Goal: Information Seeking & Learning: Learn about a topic

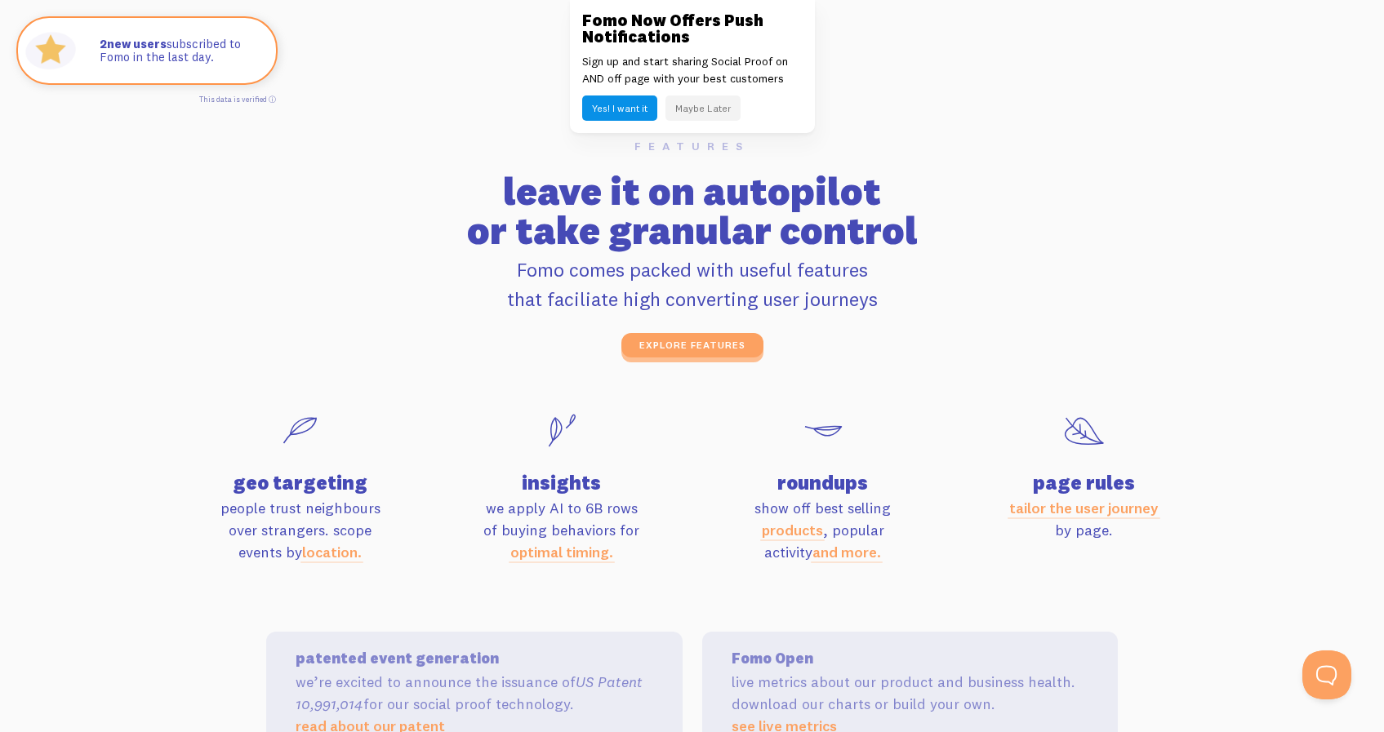
scroll to position [5216, 0]
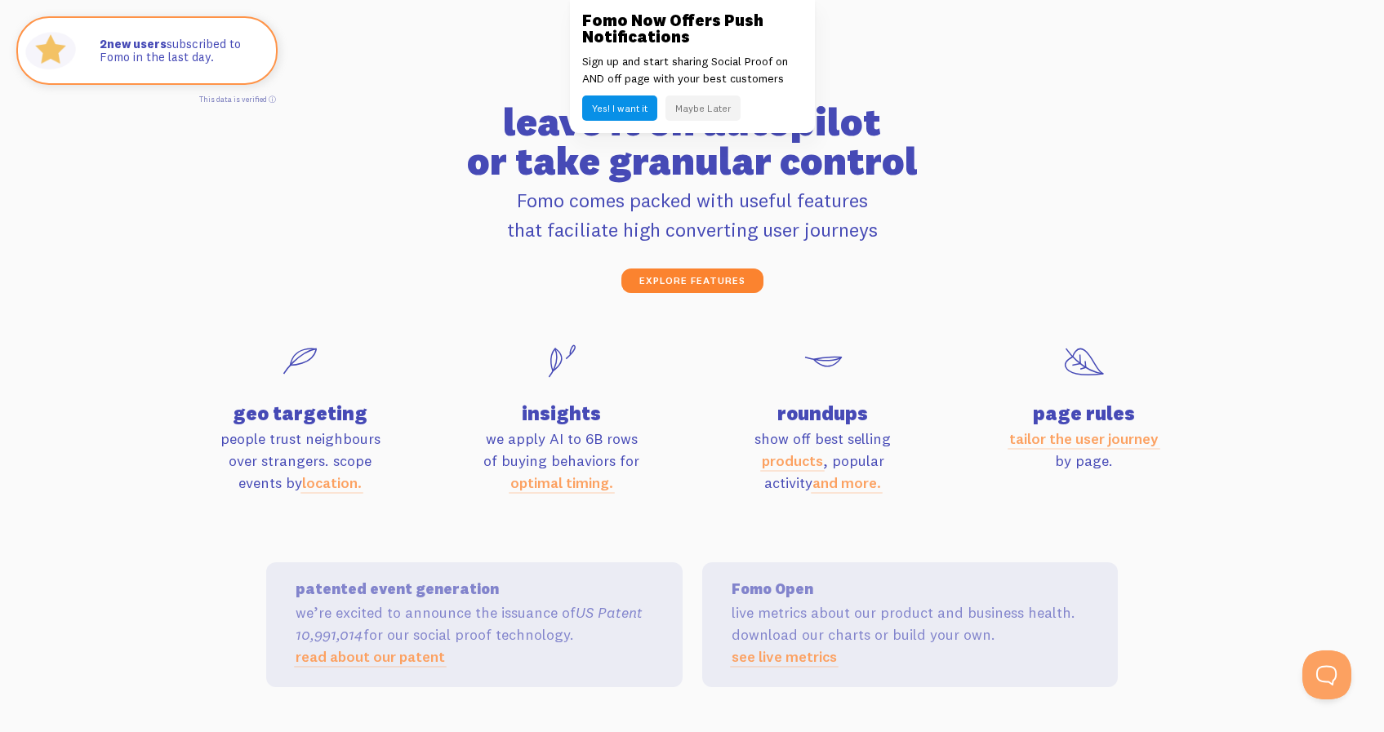
click at [678, 282] on link "explore features" at bounding box center [692, 281] width 142 height 24
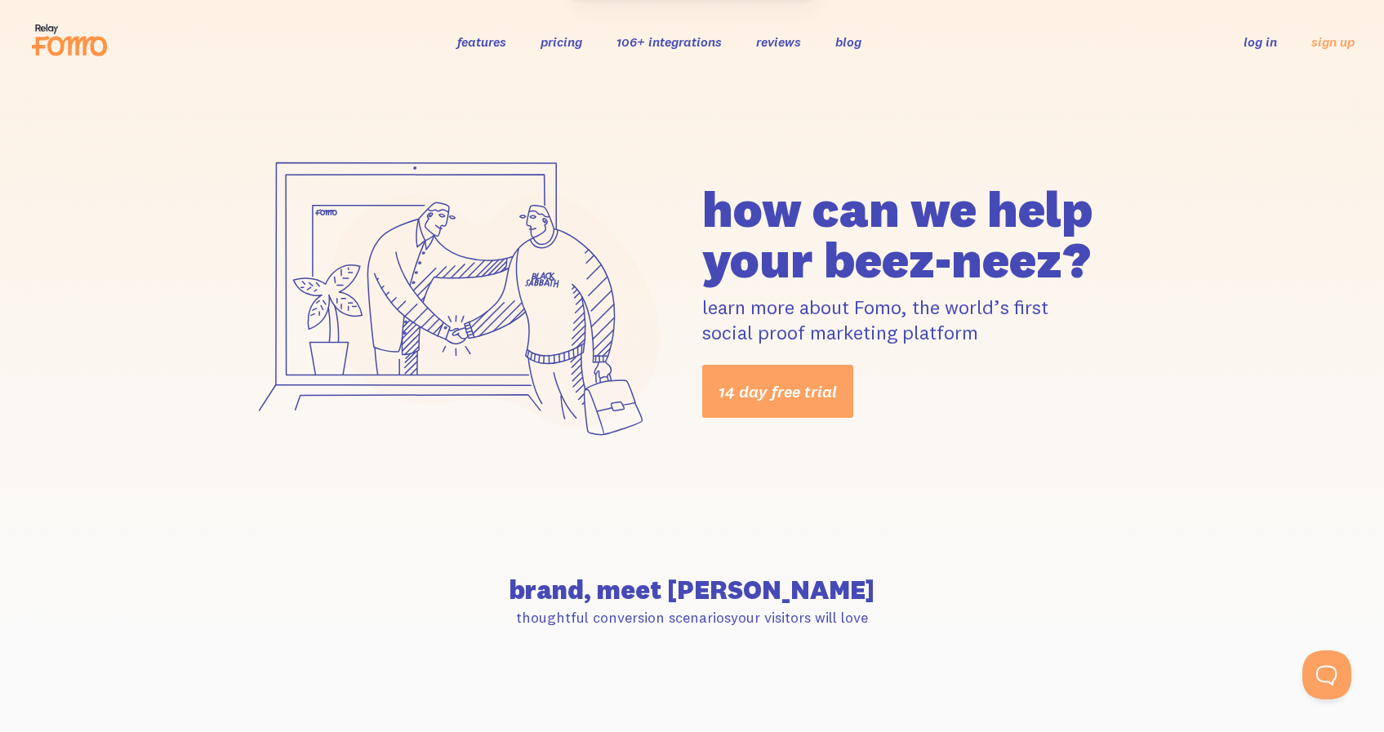
click at [559, 45] on link "pricing" at bounding box center [561, 41] width 42 height 16
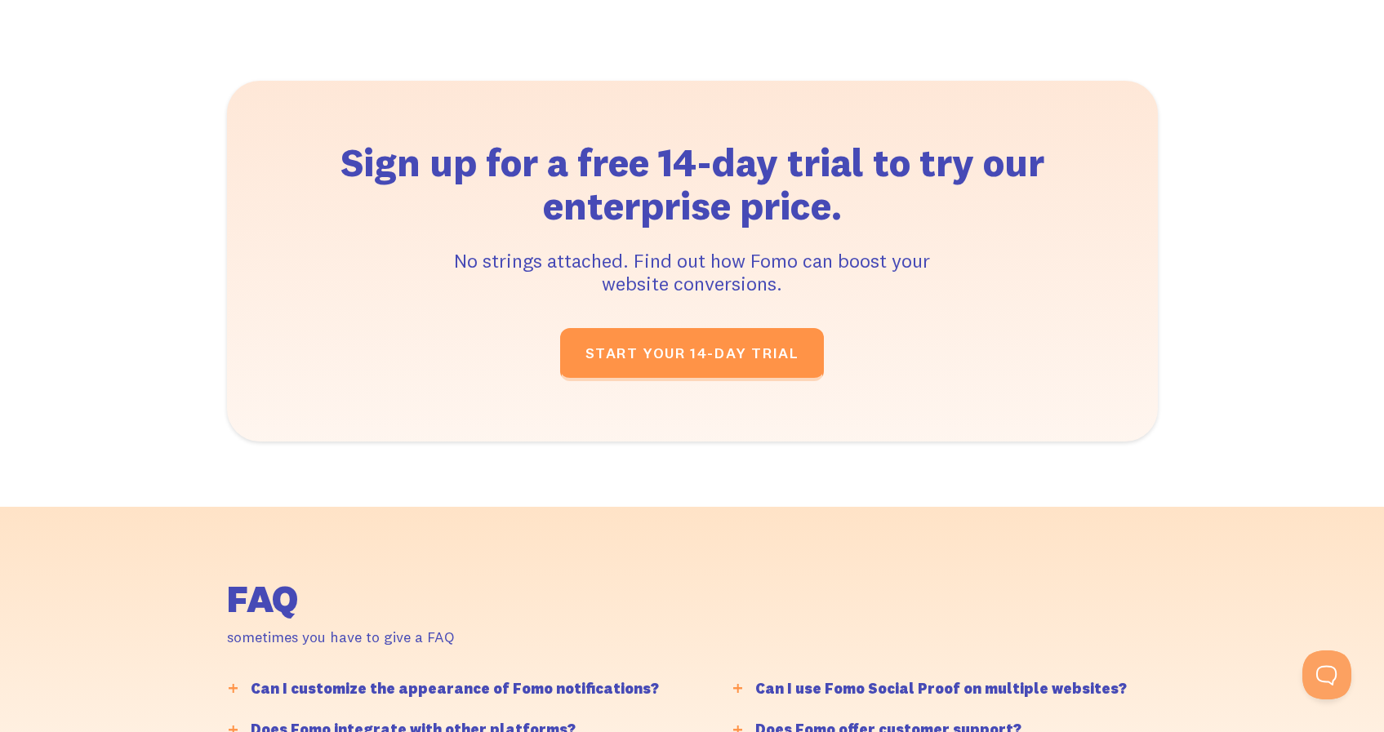
scroll to position [3423, 0]
